Goal: Task Accomplishment & Management: Manage account settings

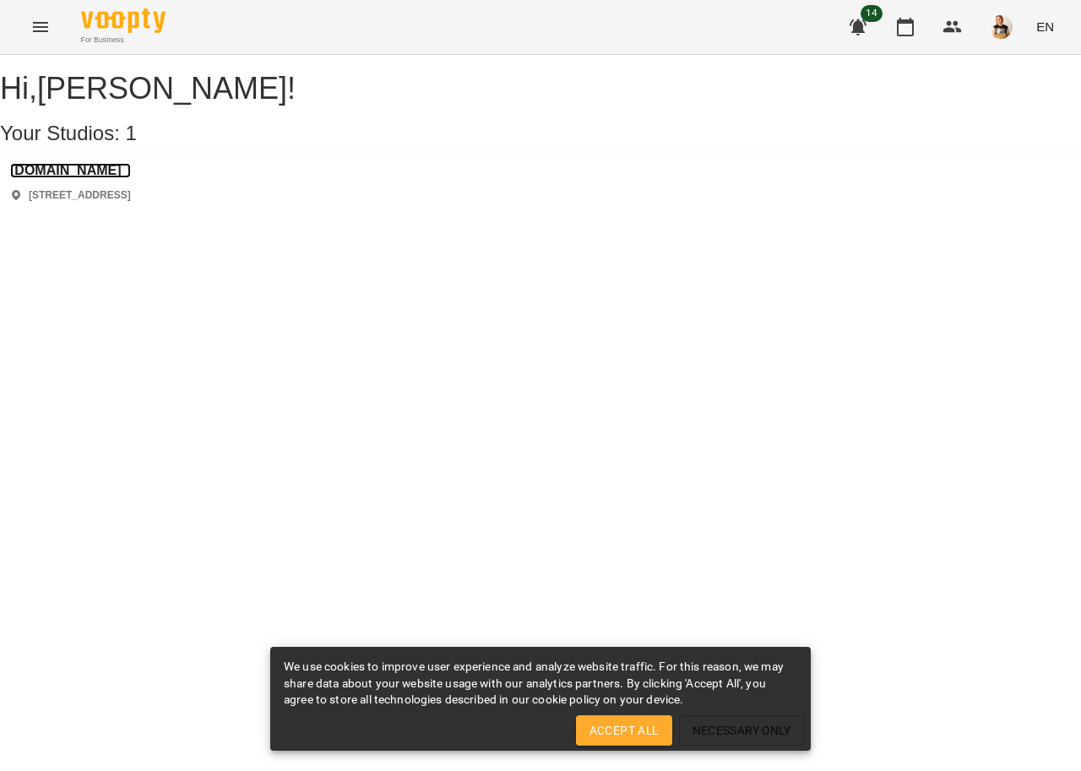
click at [74, 178] on h3 "[DOMAIN_NAME]" at bounding box center [70, 170] width 121 height 15
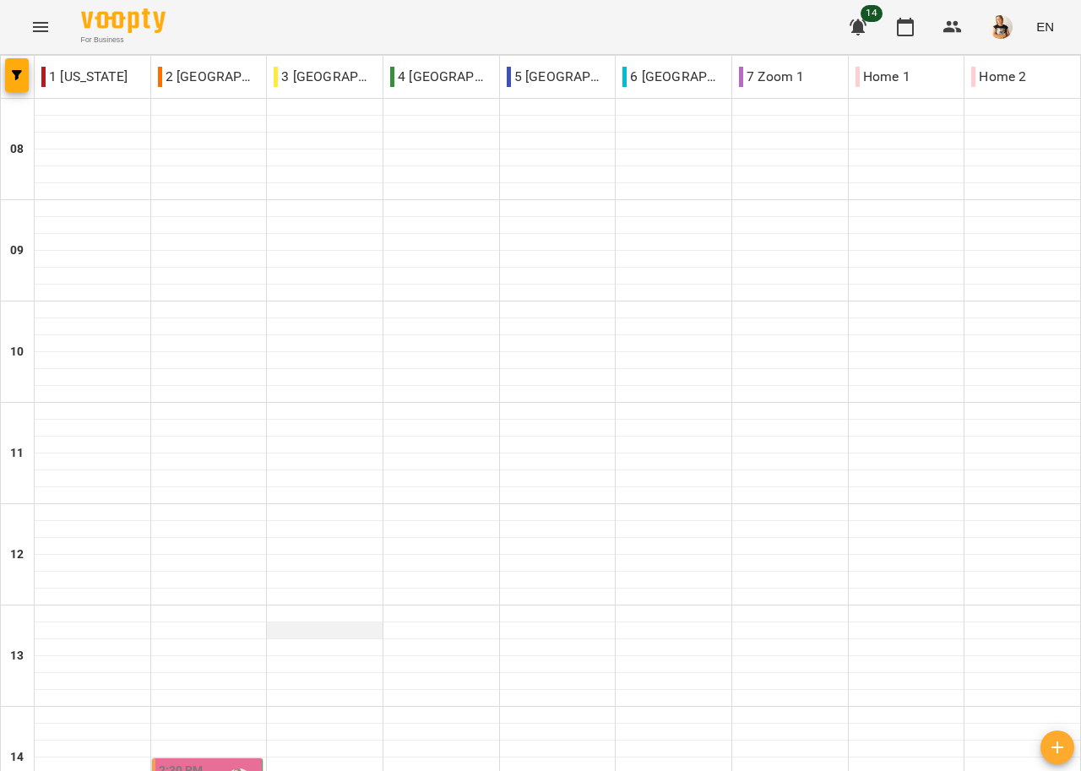
scroll to position [420, 0]
click at [10, 78] on span "button" at bounding box center [17, 75] width 24 height 10
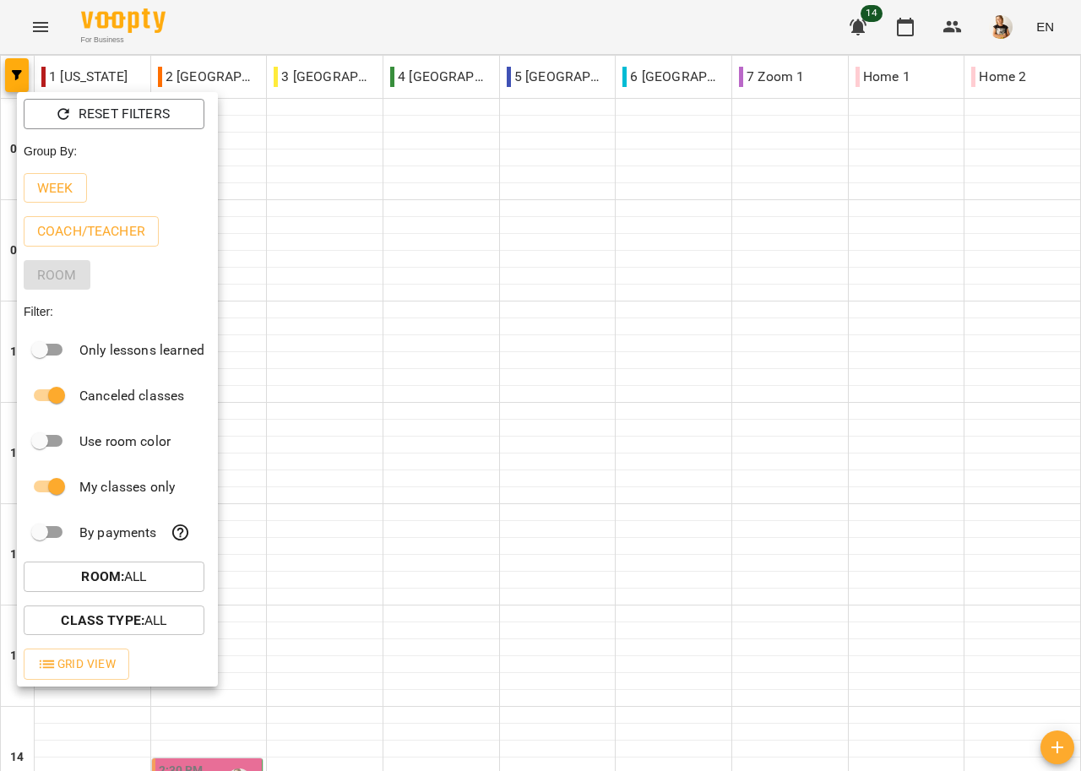
click at [43, 24] on div at bounding box center [540, 385] width 1081 height 771
click at [43, 24] on div "Reset Filters Group By: Week Coach/Teacher Room Filter: Only lessons learned Ca…" at bounding box center [540, 385] width 1081 height 771
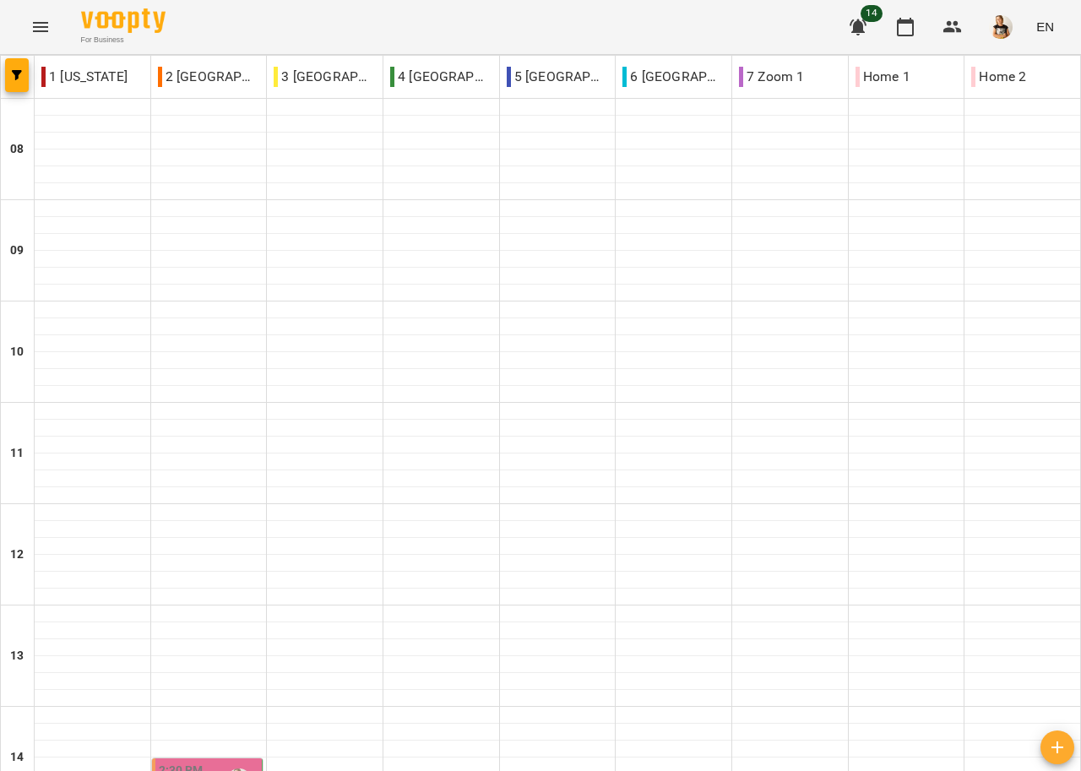
click at [41, 30] on icon "Menu" at bounding box center [40, 27] width 15 height 10
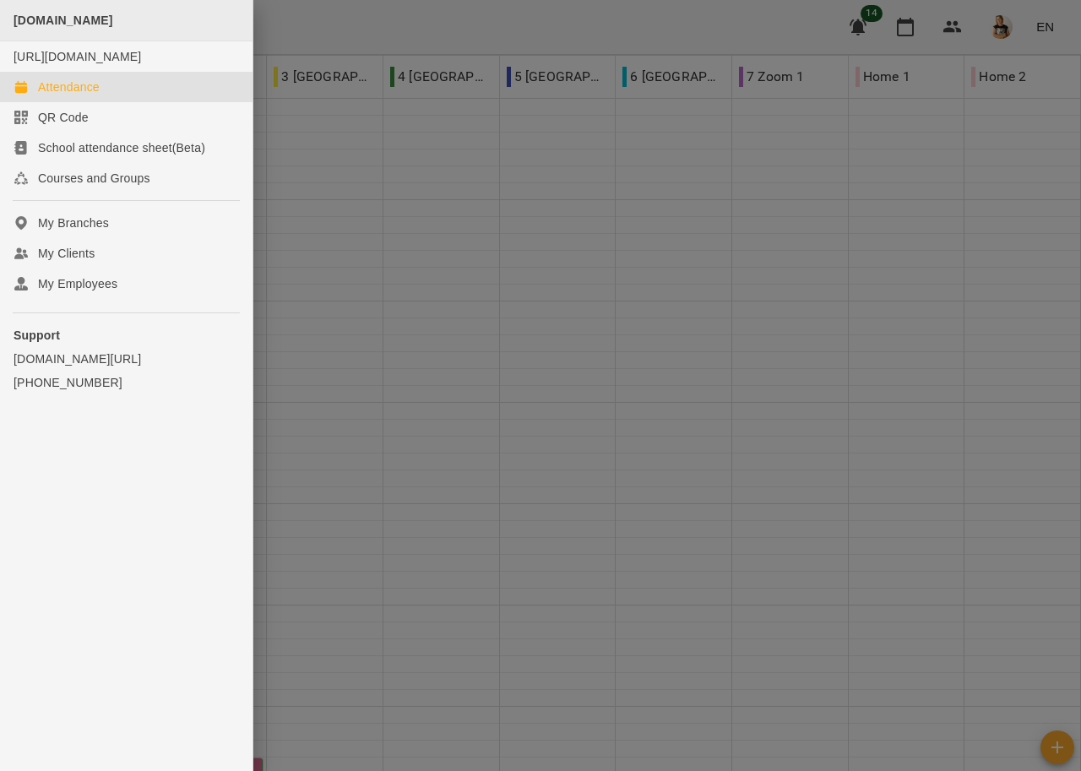
click at [51, 18] on span "[DOMAIN_NAME]" at bounding box center [64, 21] width 100 height 14
click at [274, 17] on div at bounding box center [540, 385] width 1081 height 771
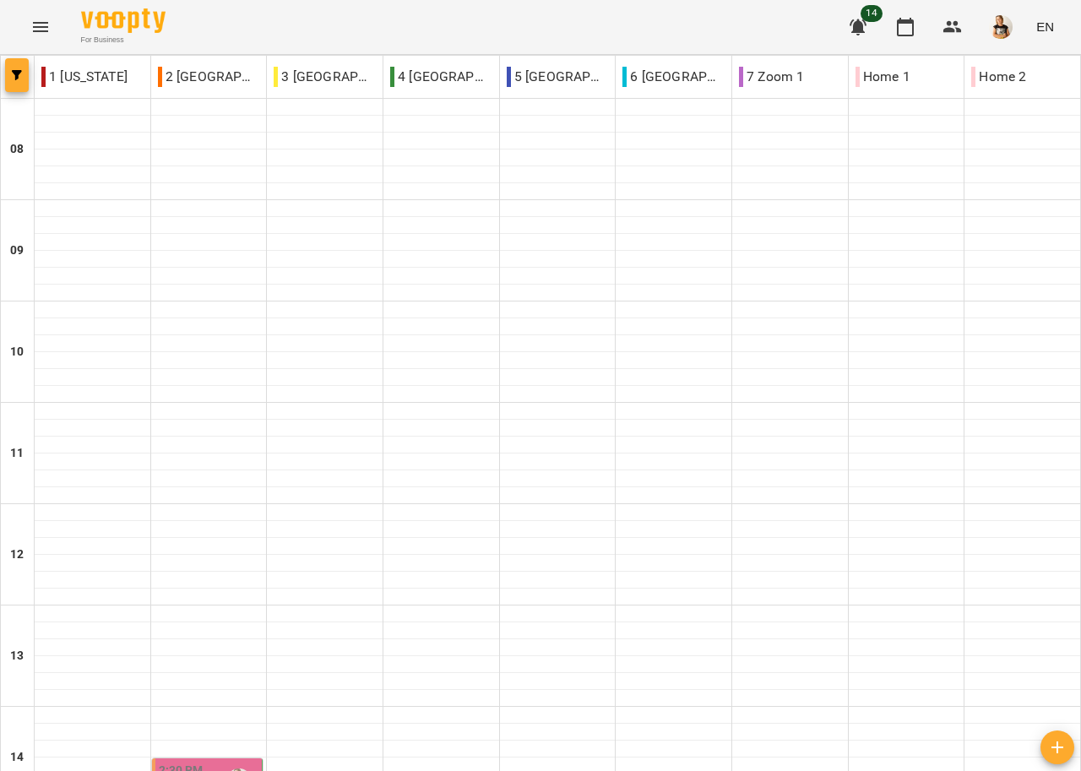
click at [21, 68] on button "button" at bounding box center [17, 75] width 24 height 34
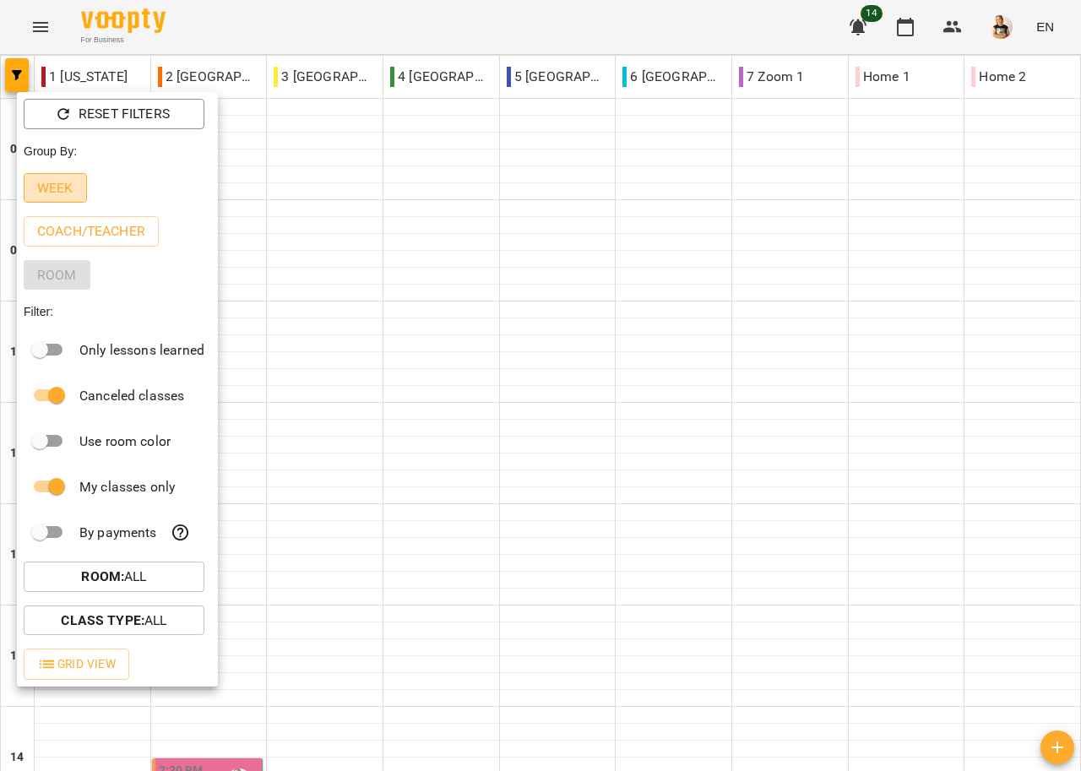
click at [62, 186] on p "Week" at bounding box center [55, 188] width 36 height 20
click at [62, 186] on div "Week" at bounding box center [117, 188] width 201 height 44
